Goal: Task Accomplishment & Management: Manage account settings

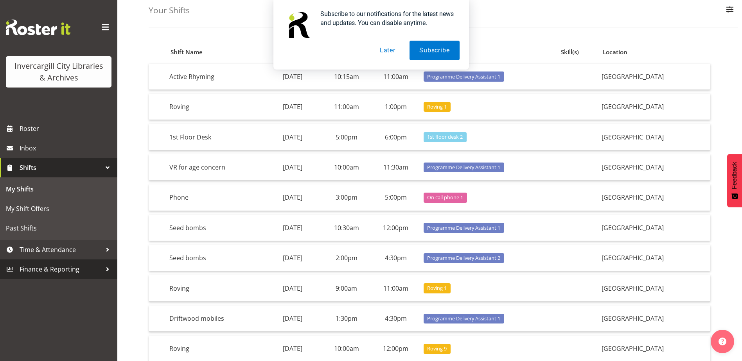
scroll to position [81, 0]
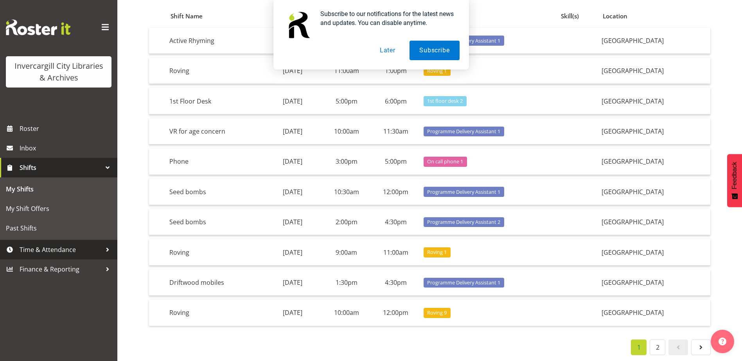
click at [72, 251] on span "Time & Attendance" at bounding box center [61, 250] width 82 height 12
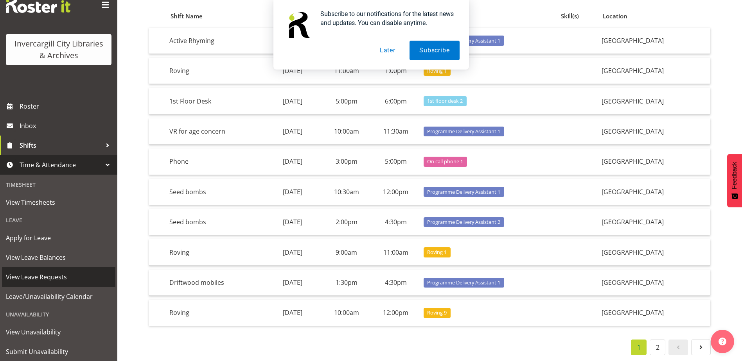
scroll to position [44, 0]
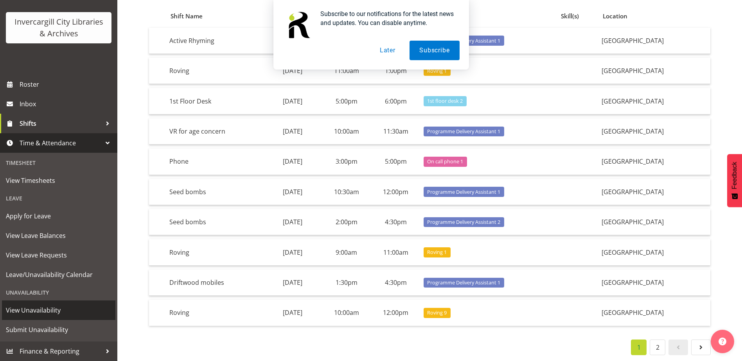
click at [55, 314] on span "View Unavailability" at bounding box center [59, 311] width 106 height 12
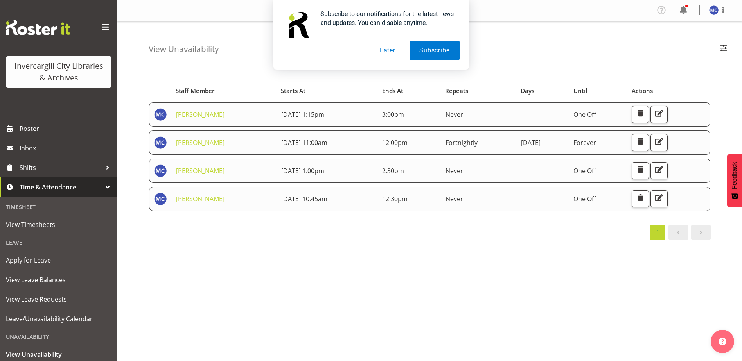
click at [381, 51] on button "Later" at bounding box center [387, 51] width 35 height 20
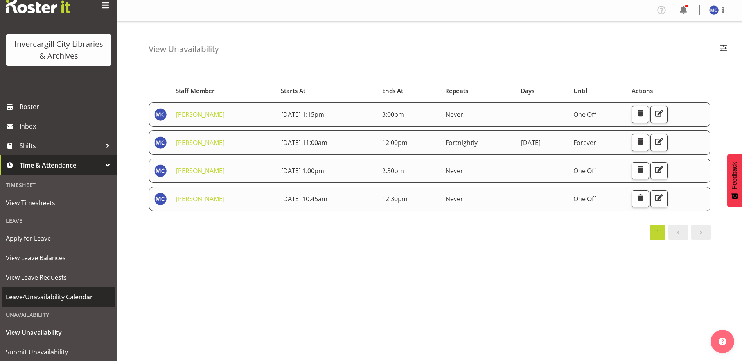
scroll to position [44, 0]
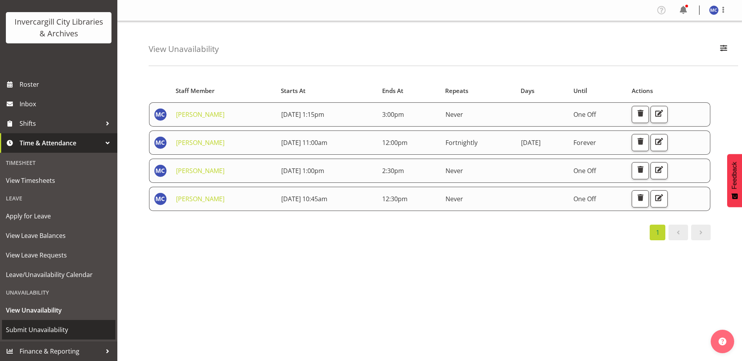
click at [57, 330] on span "Submit Unavailability" at bounding box center [59, 330] width 106 height 12
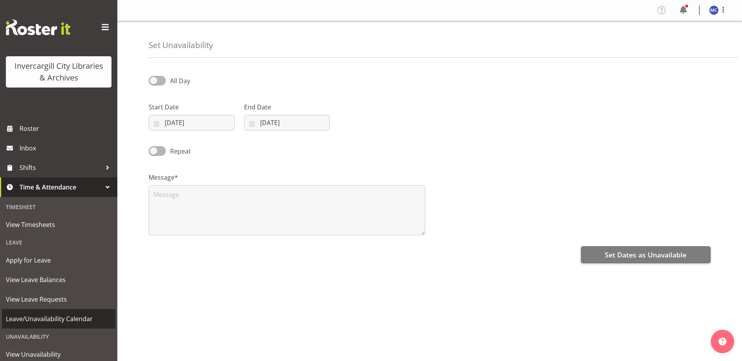
select select "8"
select select "2025"
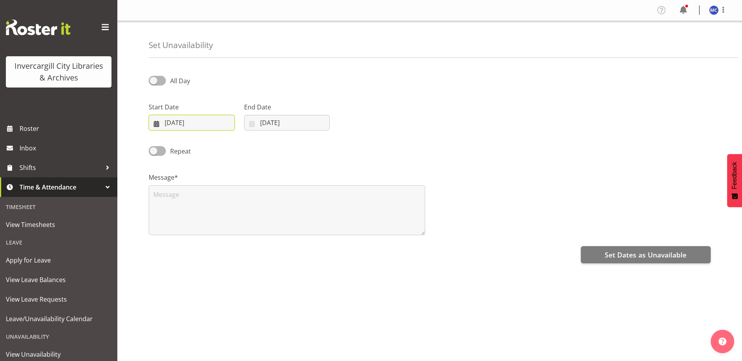
click at [192, 120] on input "[DATE]" at bounding box center [192, 123] width 86 height 16
click at [207, 145] on select "January February March April May June July August September October November De…" at bounding box center [196, 146] width 45 height 16
select select "10"
click at [174, 138] on select "January February March April May June July August September October November De…" at bounding box center [196, 146] width 45 height 16
click at [214, 229] on span "19" at bounding box center [211, 229] width 6 height 7
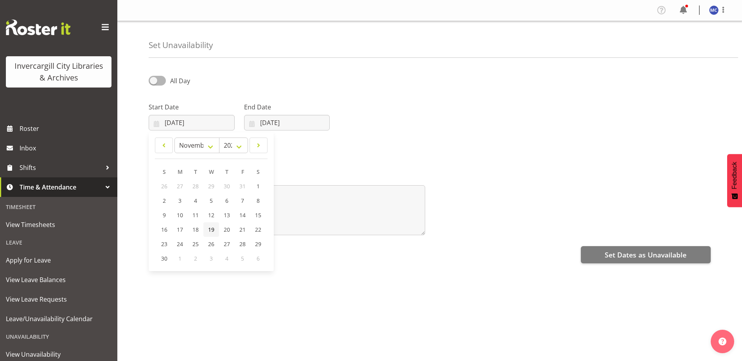
type input "[DATE]"
click at [274, 121] on input "[DATE]" at bounding box center [287, 123] width 86 height 16
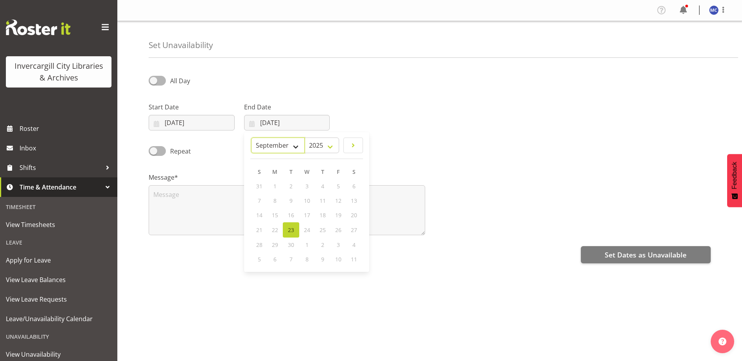
click at [293, 145] on select "January February March April May June July August September October November De…" at bounding box center [278, 146] width 54 height 16
select select "10"
click at [251, 138] on select "January February March April May June July August September October November De…" at bounding box center [278, 146] width 54 height 16
click at [306, 230] on span "19" at bounding box center [306, 229] width 6 height 7
type input "[DATE]"
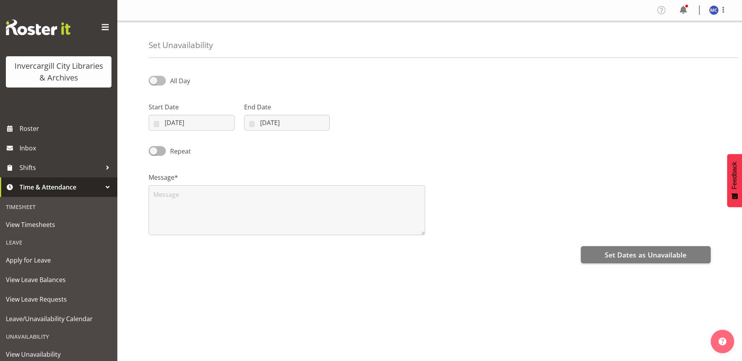
click at [157, 82] on span at bounding box center [157, 81] width 17 height 10
click at [154, 82] on input "All Day" at bounding box center [151, 80] width 5 height 5
checkbox input "true"
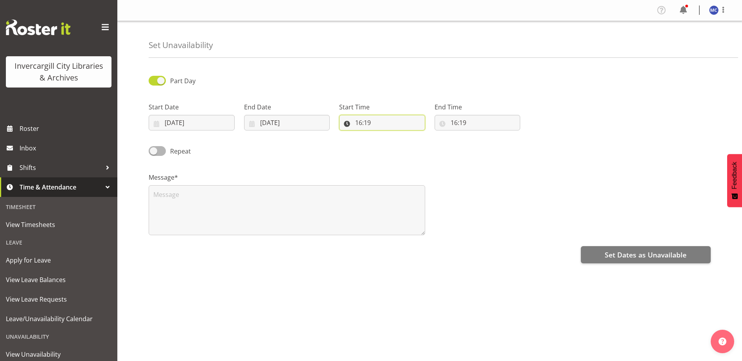
click at [358, 123] on input "16:19" at bounding box center [382, 123] width 86 height 16
click at [393, 146] on select "00 01 02 03 04 05 06 07 08 09 10 11 12 13 14 15 16 17 18 19 20 21 22 23" at bounding box center [393, 143] width 18 height 16
select select "13"
click at [384, 135] on select "00 01 02 03 04 05 06 07 08 09 10 11 12 13 14 15 16 17 18 19 20 21 22 23" at bounding box center [393, 143] width 18 height 16
type input "13:19"
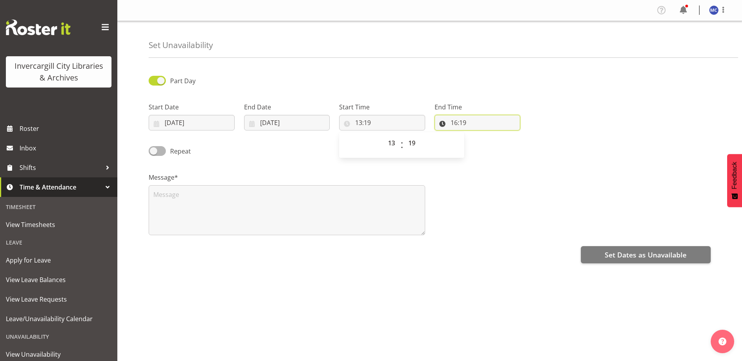
click at [472, 124] on input "16:19" at bounding box center [477, 123] width 86 height 16
click at [409, 124] on input "13:19" at bounding box center [382, 123] width 86 height 16
click at [411, 144] on select "00 01 02 03 04 05 06 07 08 09 10 11 12 13 14 15 16 17 18 19 20 21 22 23 24 25 2…" at bounding box center [413, 143] width 18 height 16
select select "0"
click at [404, 135] on select "00 01 02 03 04 05 06 07 08 09 10 11 12 13 14 15 16 17 18 19 20 21 22 23 24 25 2…" at bounding box center [413, 143] width 18 height 16
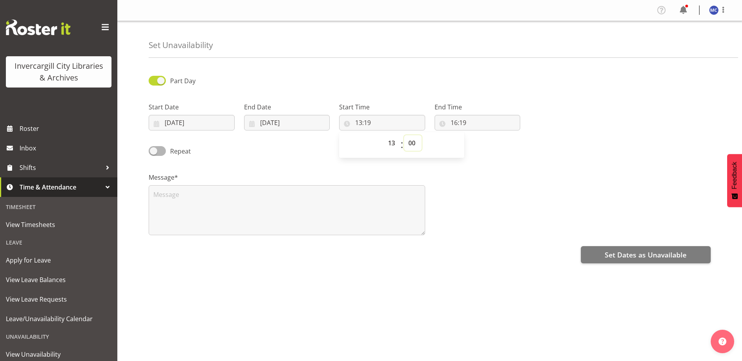
type input "13:00"
click at [475, 122] on input "16:19" at bounding box center [477, 123] width 86 height 16
click at [488, 142] on select "00 01 02 03 04 05 06 07 08 09 10 11 12 13 14 15 16 17 18 19 20 21 22 23" at bounding box center [488, 143] width 18 height 16
select select "14"
click at [479, 135] on select "00 01 02 03 04 05 06 07 08 09 10 11 12 13 14 15 16 17 18 19 20 21 22 23" at bounding box center [488, 143] width 18 height 16
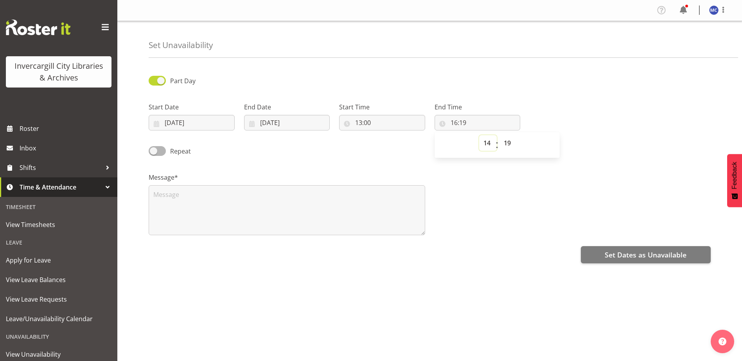
type input "14:19"
click at [507, 143] on select "00 01 02 03 04 05 06 07 08 09 10 11 12 13 14 15 16 17 18 19 20 21 22 23 24 25 2…" at bounding box center [508, 143] width 18 height 16
select select "0"
click at [499, 135] on select "00 01 02 03 04 05 06 07 08 09 10 11 12 13 14 15 16 17 18 19 20 21 22 23 24 25 2…" at bounding box center [508, 143] width 18 height 16
type input "14:00"
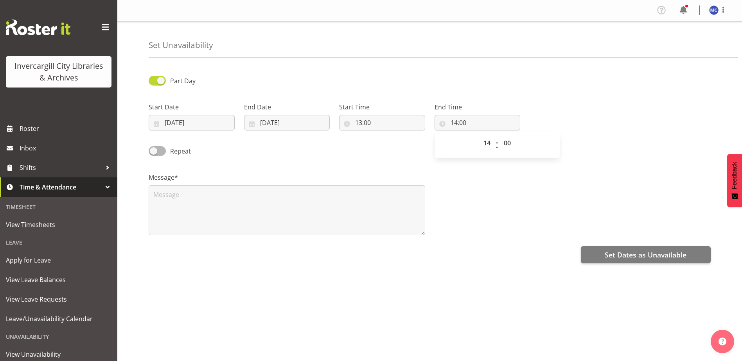
click at [479, 180] on div "Message*" at bounding box center [429, 201] width 571 height 78
click at [174, 201] on textarea at bounding box center [287, 210] width 276 height 50
click at [204, 193] on textarea at bounding box center [287, 210] width 276 height 50
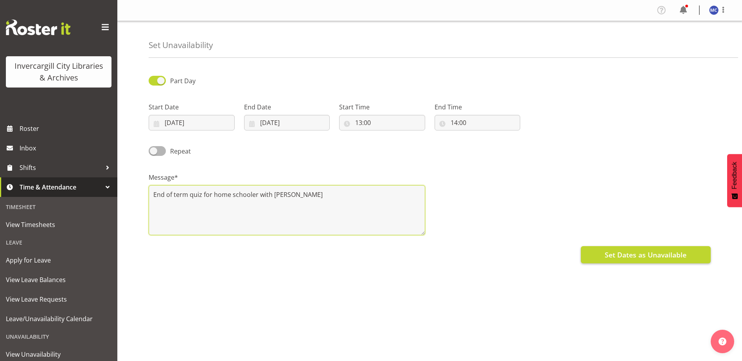
type textarea "End of term quiz for home schooler with [PERSON_NAME]"
click at [629, 250] on span "Set Dates as Unavailable" at bounding box center [645, 255] width 82 height 10
